Goal: Navigation & Orientation: Find specific page/section

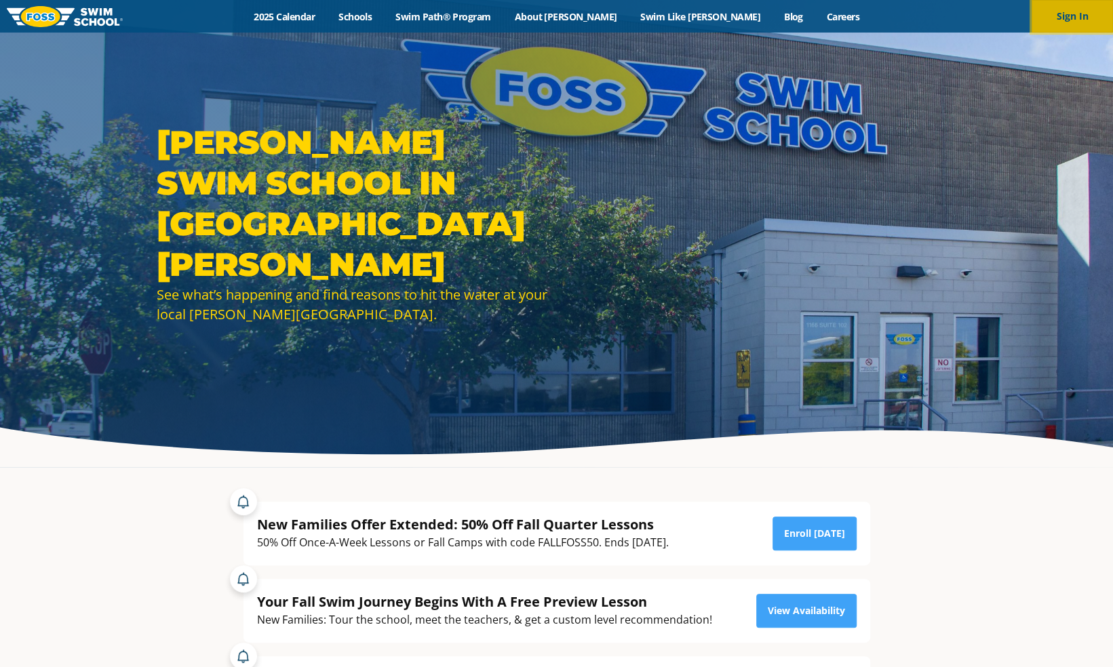
click at [1068, 8] on button "Sign In" at bounding box center [1072, 16] width 81 height 33
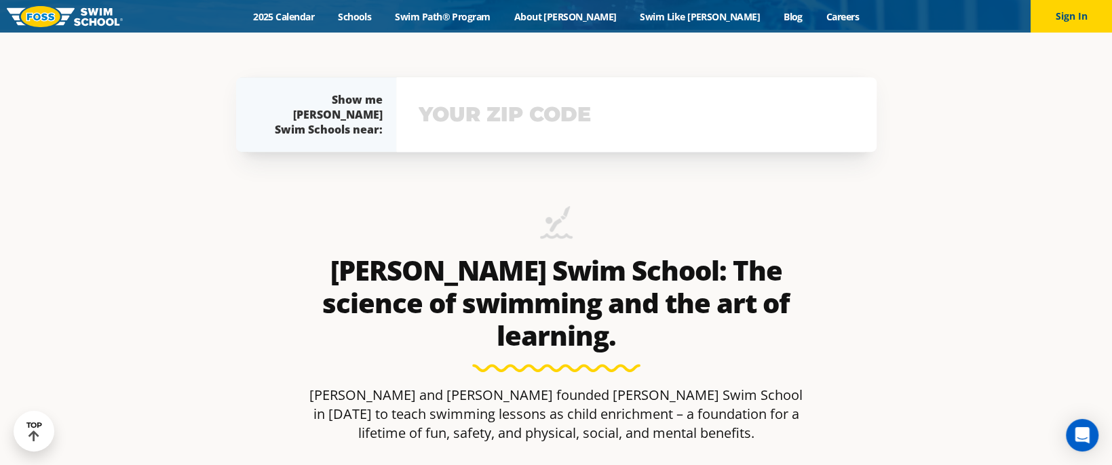
scroll to position [437, 0]
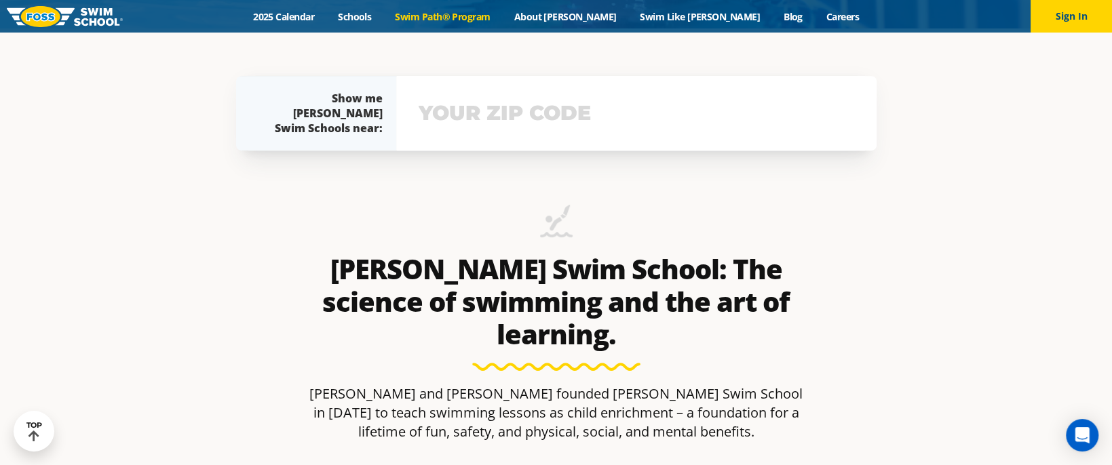
click at [502, 18] on link "Swim Path® Program" at bounding box center [442, 16] width 119 height 13
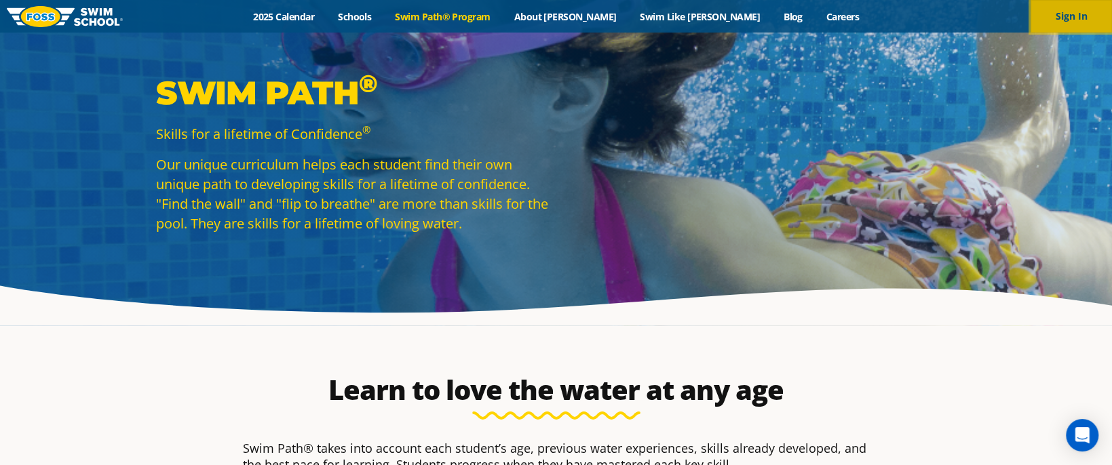
click at [1072, 16] on button "Sign In" at bounding box center [1070, 16] width 81 height 33
